Goal: Information Seeking & Learning: Learn about a topic

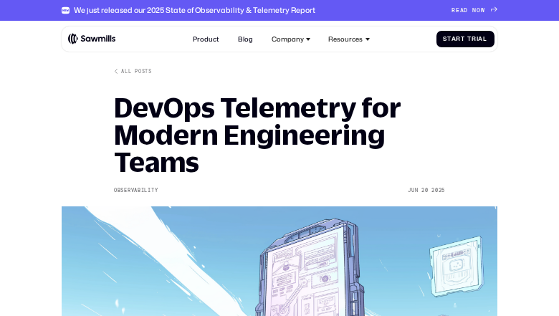
click at [280, 158] on h1 "DevOps Telemetry for Modern Engineering Teams" at bounding box center [279, 135] width 331 height 82
click at [280, 10] on div "We just released our 2025 State of Observability & Telemetry Report" at bounding box center [195, 10] width 242 height 9
click at [279, 10] on div "We just released our 2025 State of Observability & Telemetry Report" at bounding box center [195, 10] width 242 height 9
click at [181, 10] on div "We just released our 2025 State of Observability & Telemetry Report" at bounding box center [195, 10] width 242 height 9
click at [188, 10] on div "We just released our 2025 State of Observability & Telemetry Report" at bounding box center [195, 10] width 242 height 9
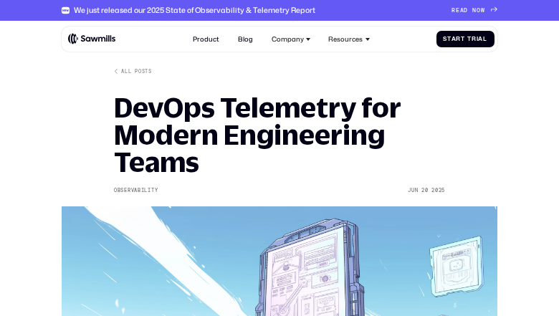
click at [466, 10] on span "D" at bounding box center [466, 10] width 4 height 7
click at [280, 158] on h1 "DevOps Telemetry for Modern Engineering Teams" at bounding box center [279, 135] width 331 height 82
click at [280, 10] on div "We just released our 2025 State of Observability & Telemetry Report" at bounding box center [195, 10] width 242 height 9
click at [279, 10] on div "We just released our 2025 State of Observability & Telemetry Report" at bounding box center [195, 10] width 242 height 9
click at [181, 10] on div "We just released our 2025 State of Observability & Telemetry Report" at bounding box center [195, 10] width 242 height 9
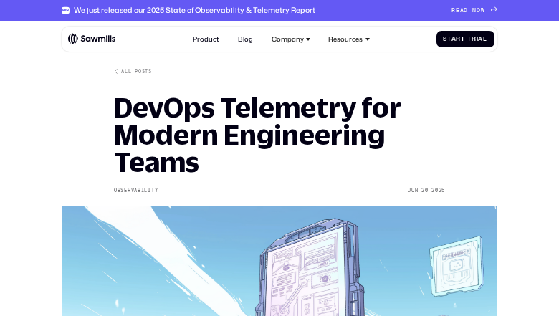
click at [188, 10] on div "We just released our 2025 State of Observability & Telemetry Report" at bounding box center [195, 10] width 242 height 9
click at [466, 10] on span "D" at bounding box center [466, 10] width 4 height 7
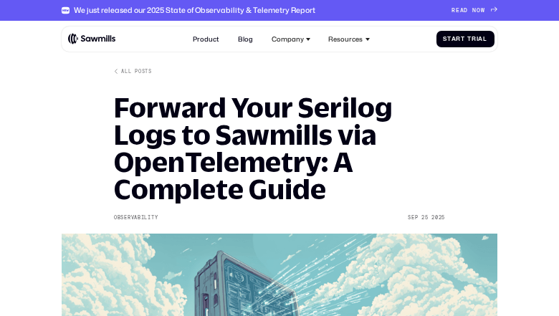
click at [280, 158] on h1 "Forward Your Serilog Logs to Sawmills via OpenTelemetry: A Complete Guide" at bounding box center [279, 148] width 331 height 109
click at [280, 10] on div "We just released our 2025 State of Observability & Telemetry Report" at bounding box center [195, 10] width 242 height 9
click at [279, 10] on div "We just released our 2025 State of Observability & Telemetry Report" at bounding box center [195, 10] width 242 height 9
click at [181, 10] on div "We just released our 2025 State of Observability & Telemetry Report" at bounding box center [195, 10] width 242 height 9
click at [188, 10] on div "We just released our 2025 State of Observability & Telemetry Report" at bounding box center [195, 10] width 242 height 9
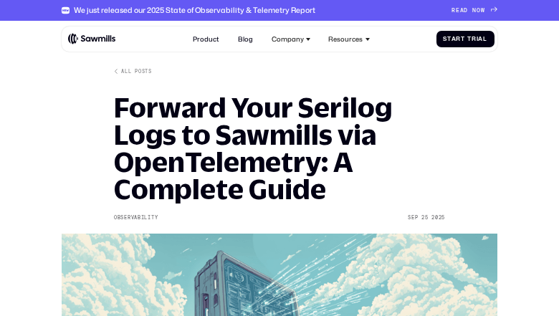
click at [466, 10] on span "D" at bounding box center [466, 10] width 4 height 7
click at [280, 158] on h1 "Forward Your Serilog Logs to Sawmills via OpenTelemetry: A Complete Guide" at bounding box center [279, 148] width 331 height 109
click at [280, 10] on div "We just released our 2025 State of Observability & Telemetry Report" at bounding box center [195, 10] width 242 height 9
click at [279, 10] on div "We just released our 2025 State of Observability & Telemetry Report" at bounding box center [195, 10] width 242 height 9
click at [181, 10] on div "We just released our 2025 State of Observability & Telemetry Report" at bounding box center [195, 10] width 242 height 9
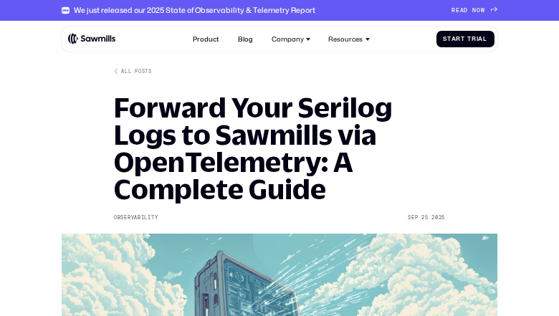
click at [188, 10] on div "We just released our 2025 State of Observability & Telemetry Report" at bounding box center [195, 10] width 242 height 9
click at [466, 10] on span "D" at bounding box center [466, 10] width 4 height 7
